Goal: Information Seeking & Learning: Find specific fact

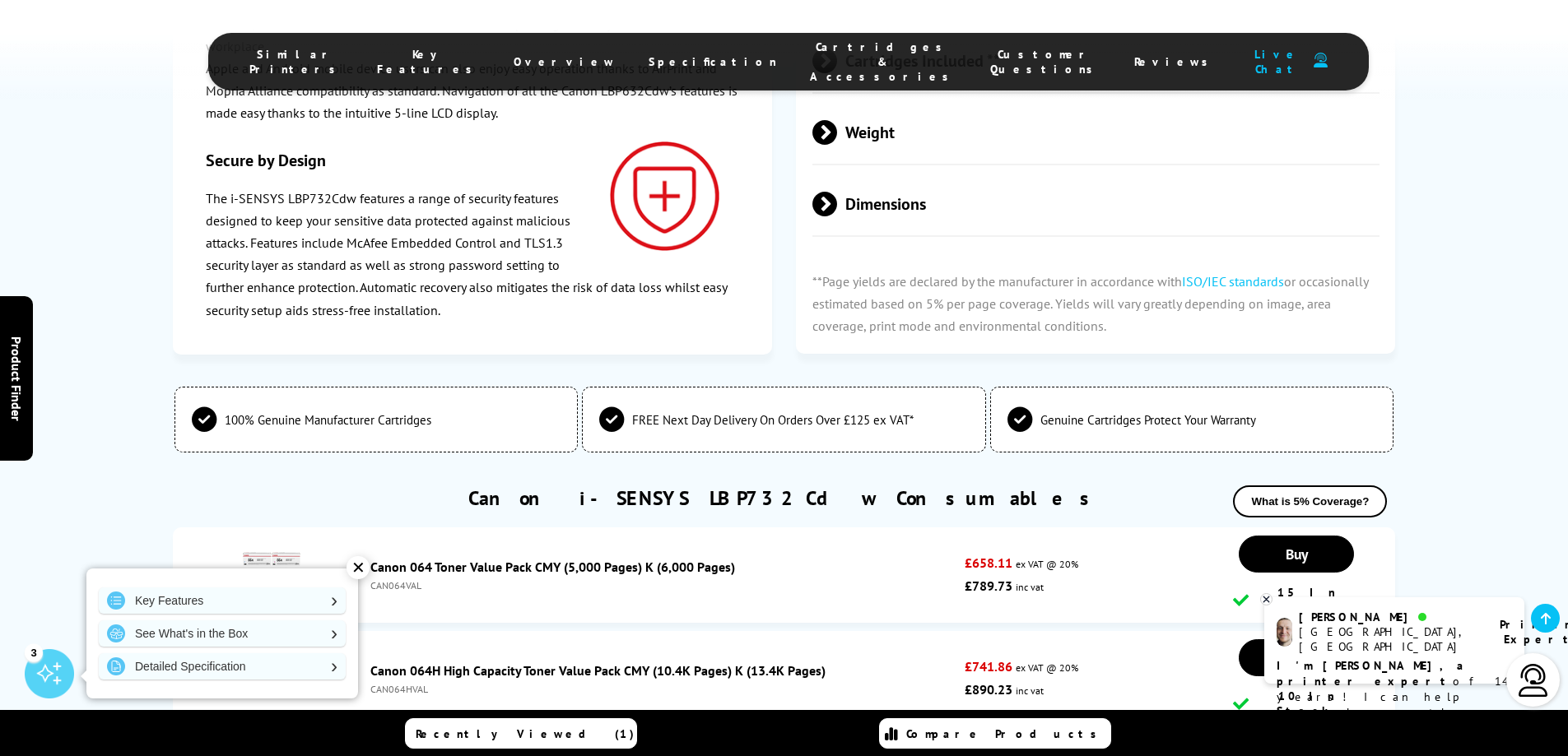
scroll to position [4741, 0]
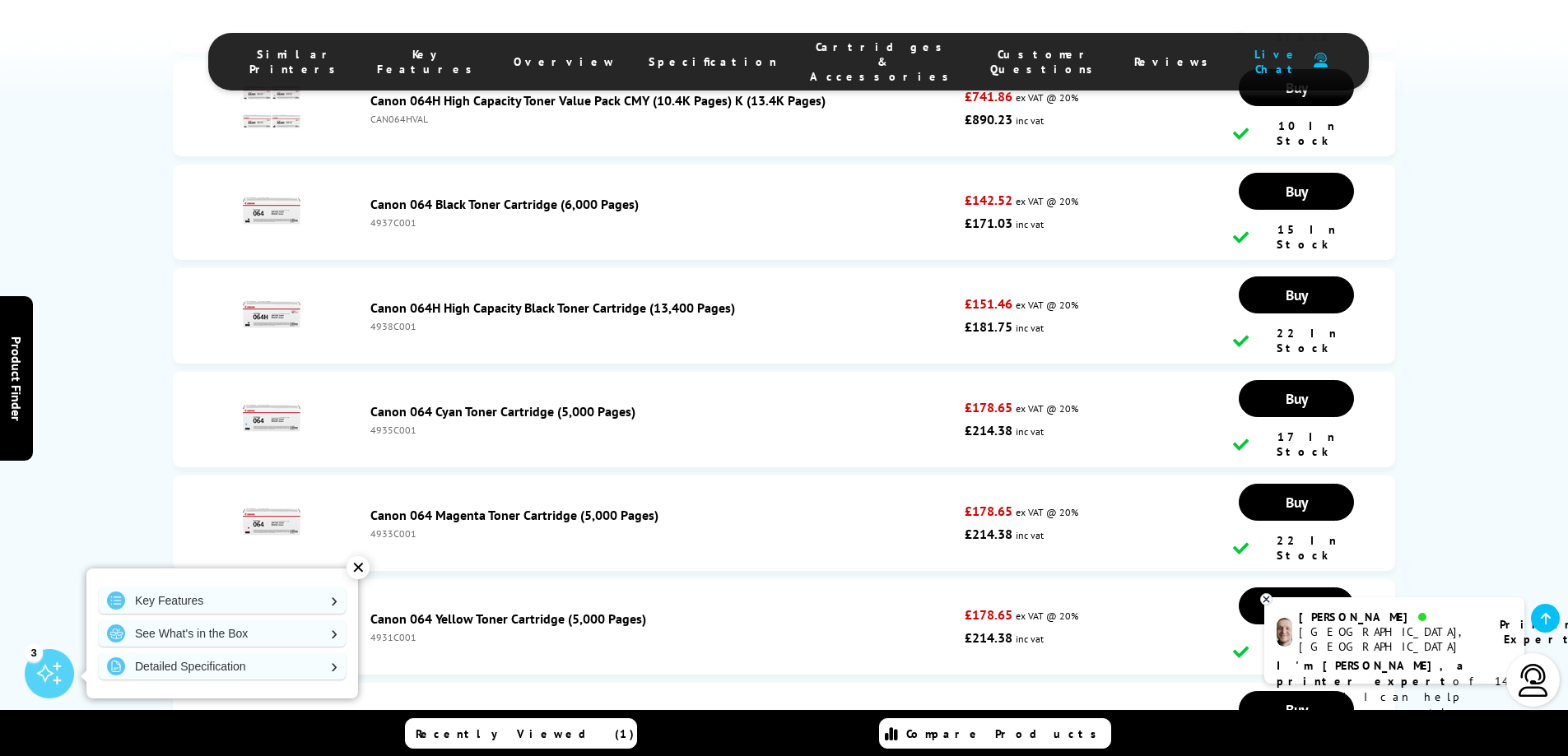
drag, startPoint x: 371, startPoint y: 438, endPoint x: 414, endPoint y: 449, distance: 44.4
click at [414, 631] on div "4931C001" at bounding box center [664, 637] width 587 height 13
copy div "4931C001"
